Goal: Task Accomplishment & Management: Complete application form

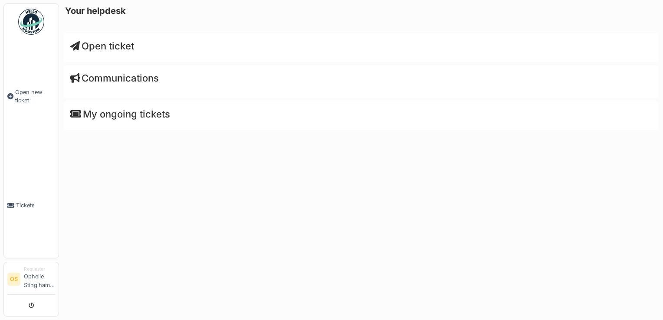
click at [95, 45] on span "Open ticket" at bounding box center [102, 45] width 64 height 11
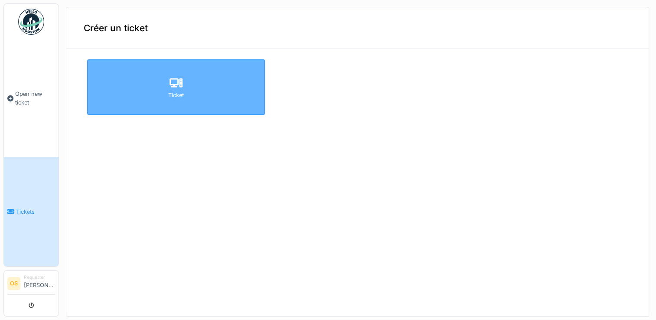
click at [202, 105] on div "Ticket" at bounding box center [176, 87] width 178 height 56
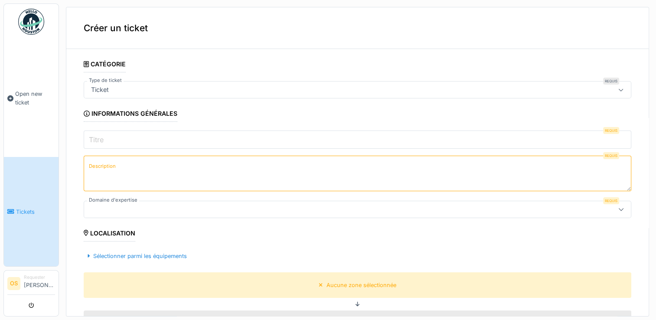
click at [210, 91] on div "Ticket" at bounding box center [327, 90] width 479 height 10
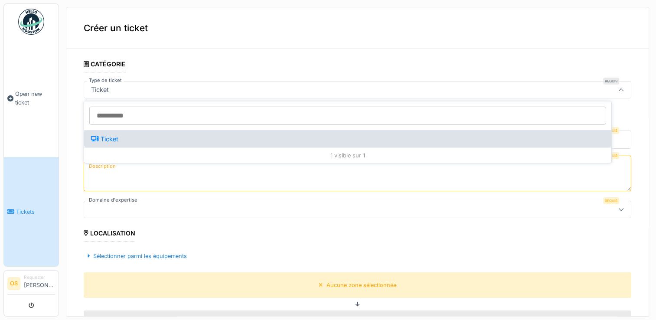
click at [100, 140] on div "Ticket" at bounding box center [104, 139] width 27 height 10
click at [133, 139] on div "Ticket" at bounding box center [347, 138] width 527 height 17
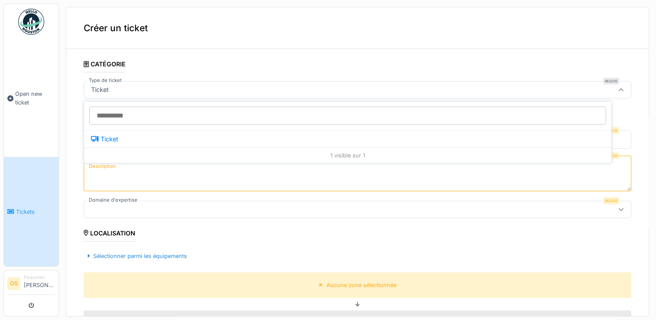
click at [186, 147] on div "1 visible sur 1" at bounding box center [347, 155] width 527 height 16
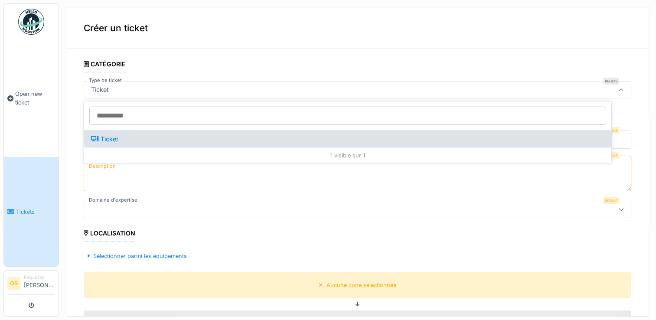
click at [126, 140] on div "Ticket" at bounding box center [347, 138] width 527 height 17
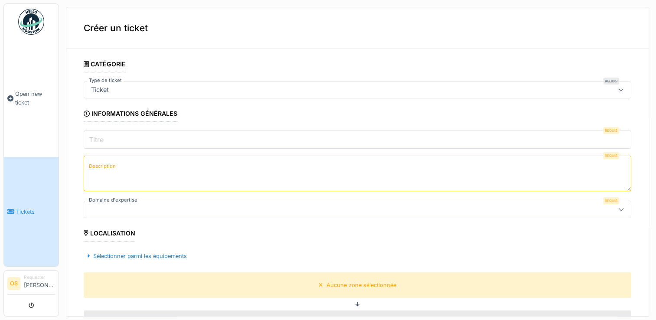
click at [134, 140] on input "Titre" at bounding box center [358, 140] width 548 height 18
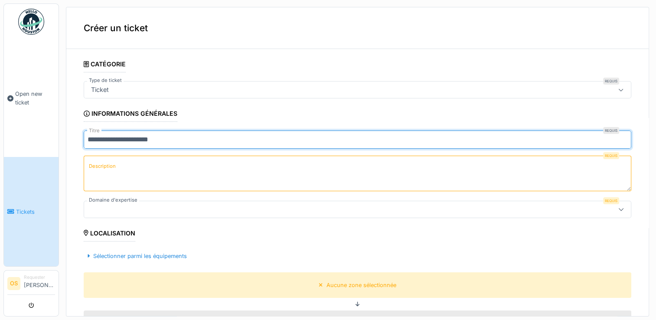
type input "**********"
click at [243, 160] on textarea "Description" at bounding box center [358, 174] width 548 height 36
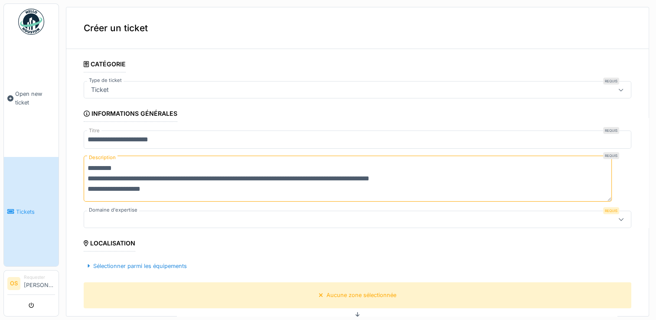
type textarea "**********"
click at [220, 215] on div at bounding box center [327, 220] width 479 height 10
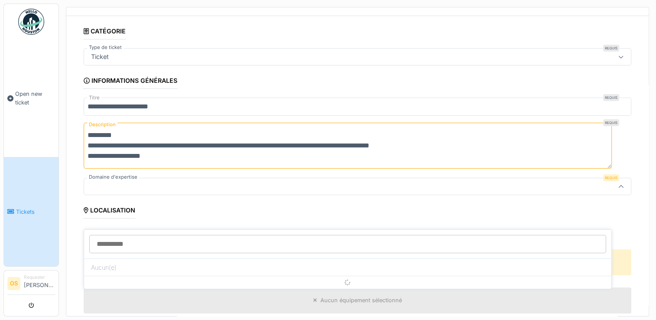
scroll to position [57, 0]
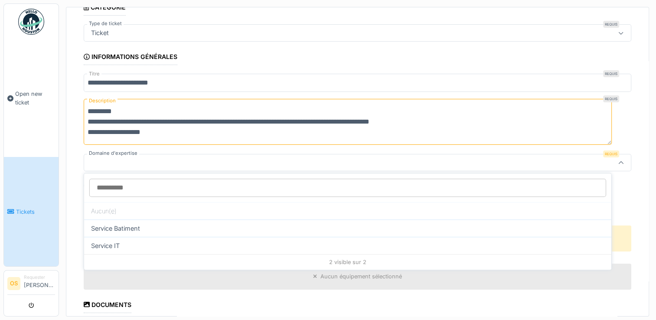
click at [139, 188] on input "Domaine d'expertise" at bounding box center [347, 188] width 517 height 18
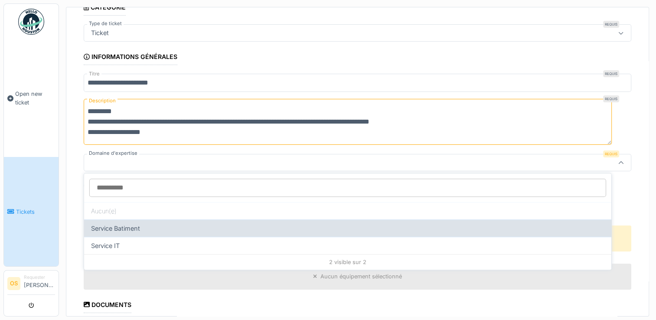
click at [131, 229] on div "Service Batiment" at bounding box center [347, 227] width 527 height 17
type input "***"
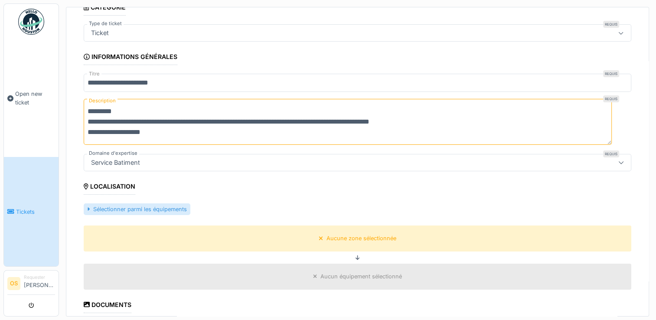
click at [139, 206] on div "Sélectionner parmi les équipements" at bounding box center [137, 209] width 107 height 12
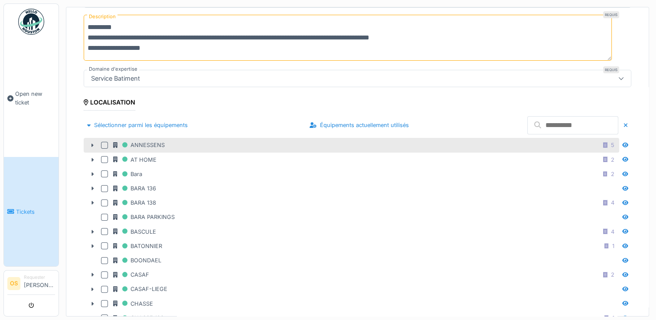
scroll to position [100, 0]
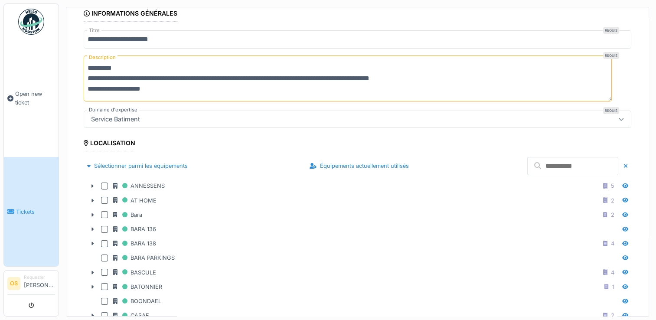
click at [527, 170] on input "text" at bounding box center [572, 166] width 91 height 18
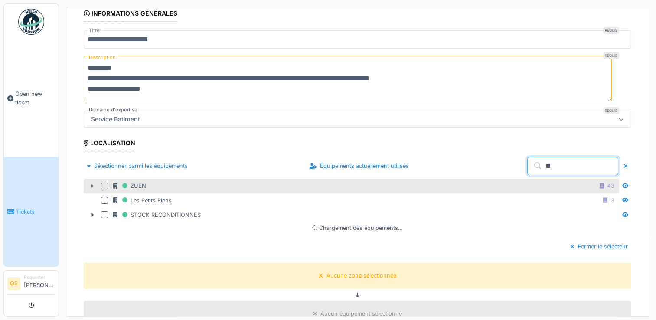
type input "**"
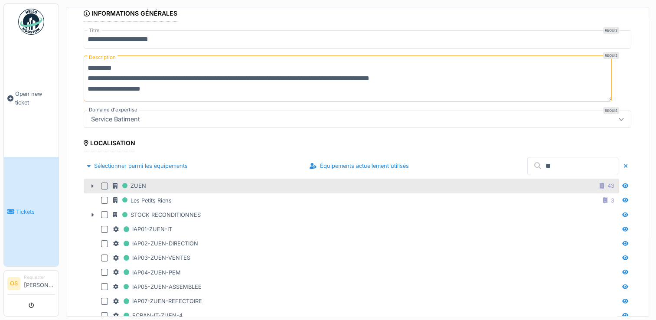
click at [91, 184] on icon at bounding box center [92, 186] width 7 height 6
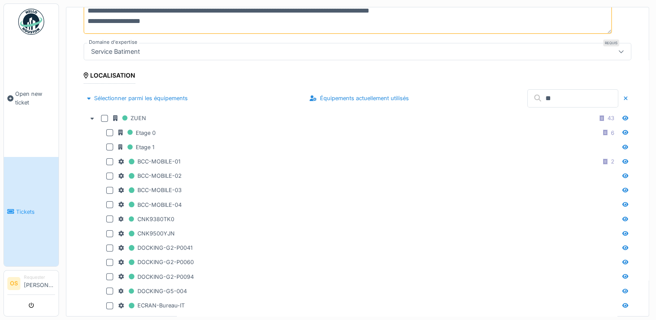
scroll to position [57, 0]
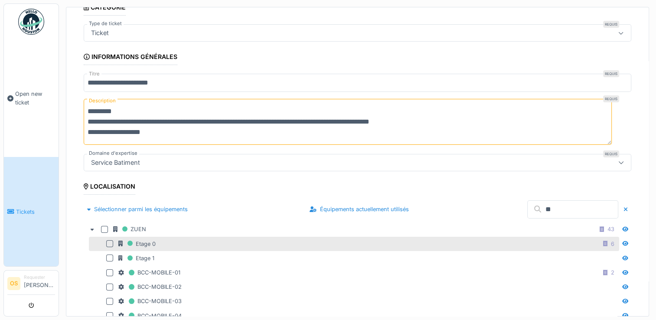
click at [108, 240] on div at bounding box center [109, 243] width 7 height 7
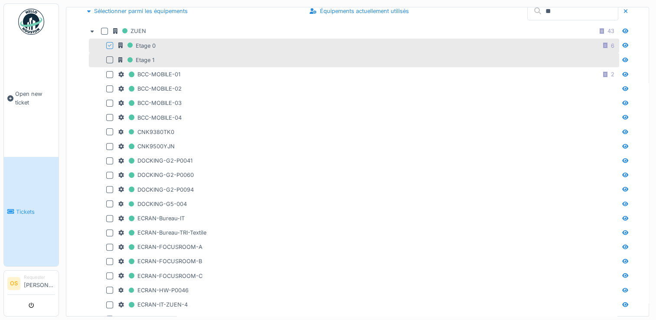
scroll to position [144, 0]
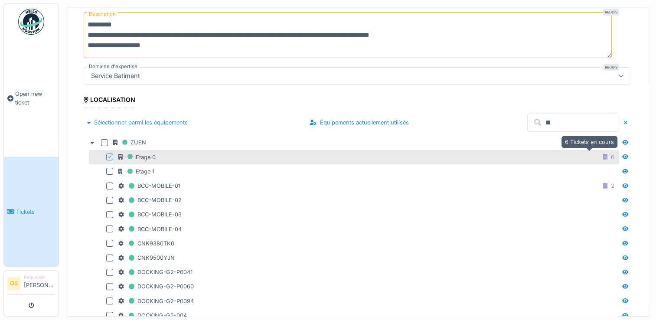
click at [603, 154] on icon at bounding box center [605, 157] width 4 height 6
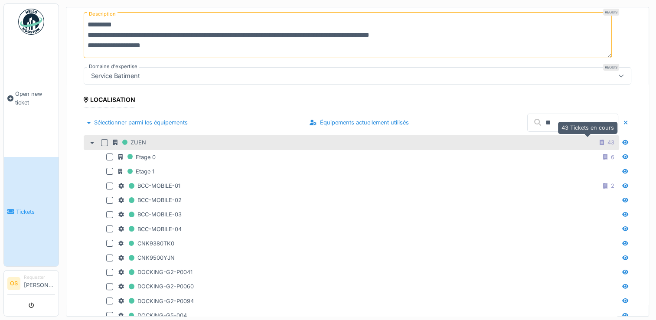
click at [607, 141] on div "43" at bounding box center [610, 142] width 7 height 8
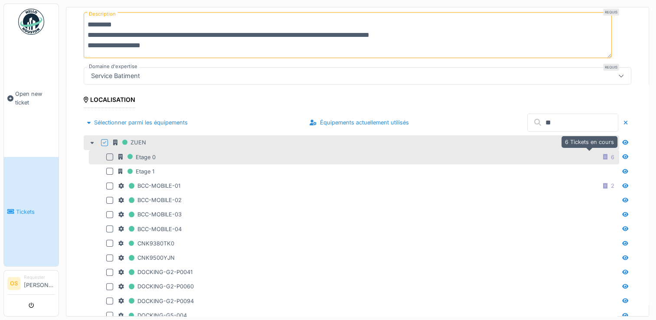
click at [611, 153] on div "6" at bounding box center [612, 157] width 3 height 8
click at [607, 143] on div "43" at bounding box center [610, 142] width 7 height 8
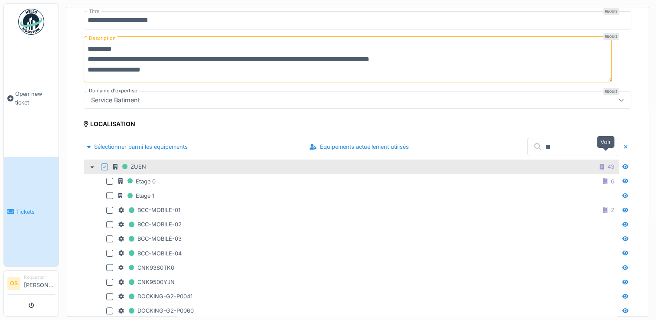
scroll to position [100, 0]
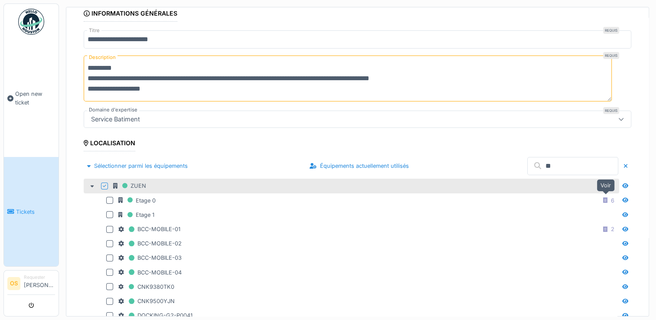
click at [622, 197] on icon at bounding box center [625, 200] width 6 height 6
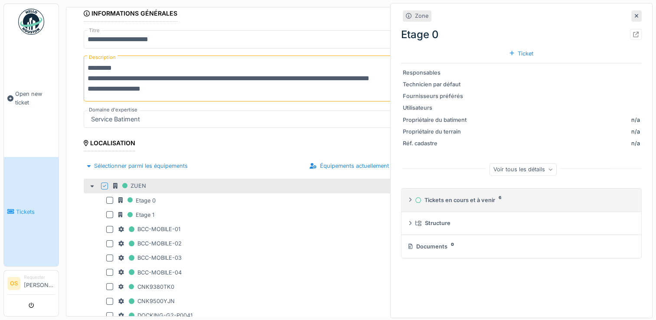
click at [435, 202] on div "Tickets en cours et à venir 6" at bounding box center [522, 200] width 215 height 8
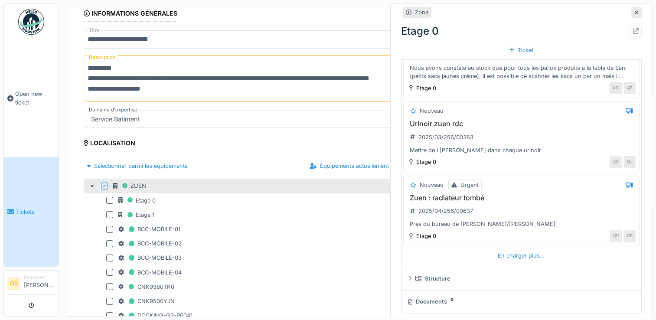
scroll to position [3, 0]
click at [635, 14] on icon at bounding box center [636, 12] width 3 height 3
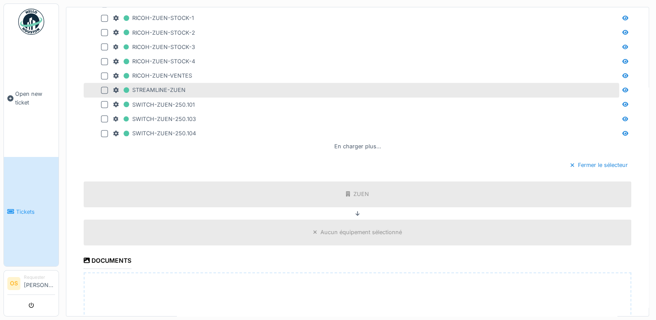
scroll to position [934, 0]
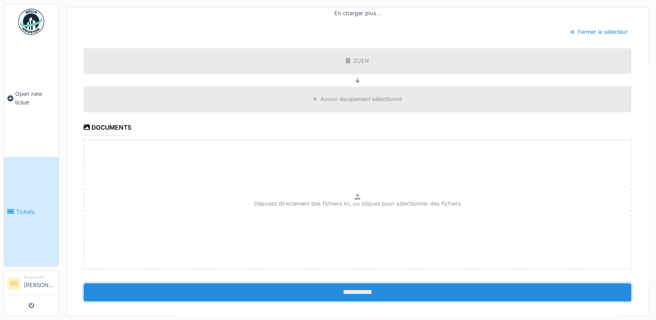
click at [345, 283] on input "**********" at bounding box center [358, 292] width 548 height 18
